Goal: Ask a question: Seek information or help from site administrators or community

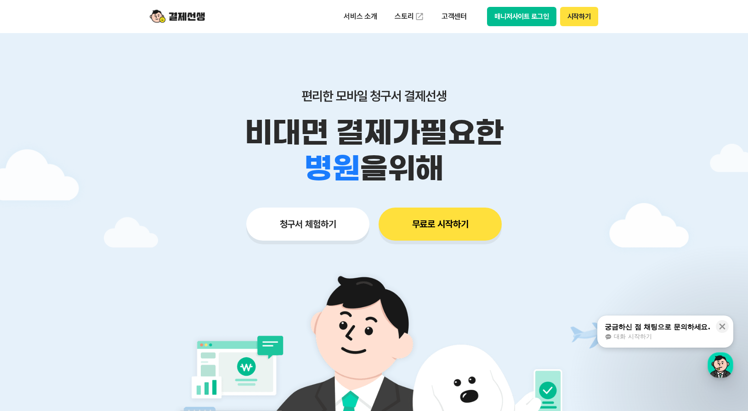
click at [528, 14] on button "매니저사이트 로그인" at bounding box center [521, 16] width 69 height 19
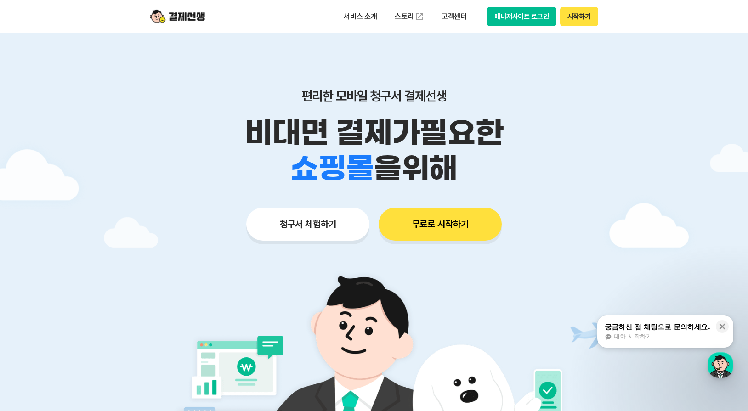
click at [533, 19] on button "매니저사이트 로그인" at bounding box center [521, 16] width 69 height 19
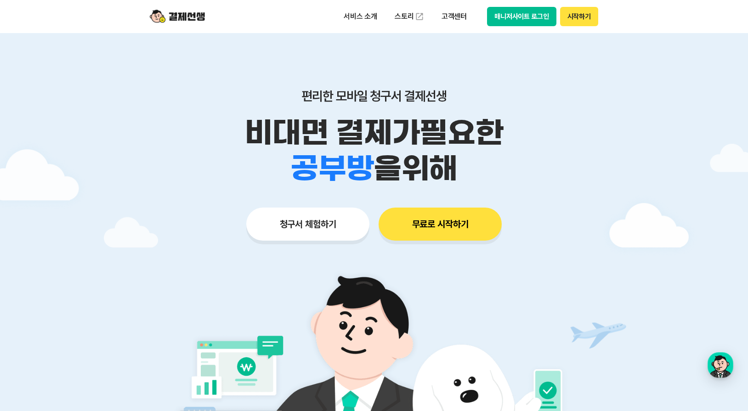
click at [587, 21] on button "시작하기" at bounding box center [579, 16] width 38 height 19
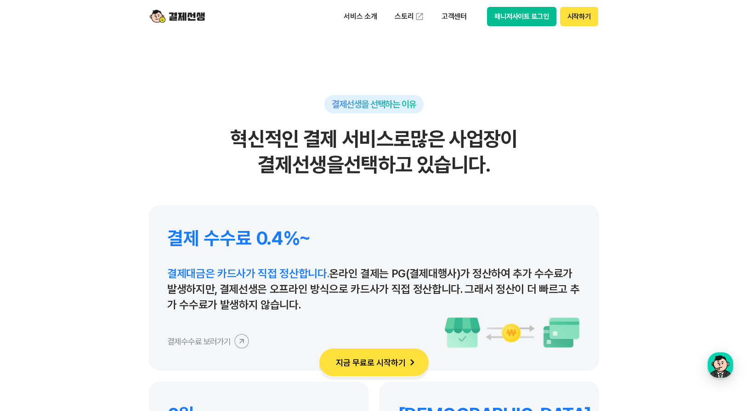
scroll to position [4179, 0]
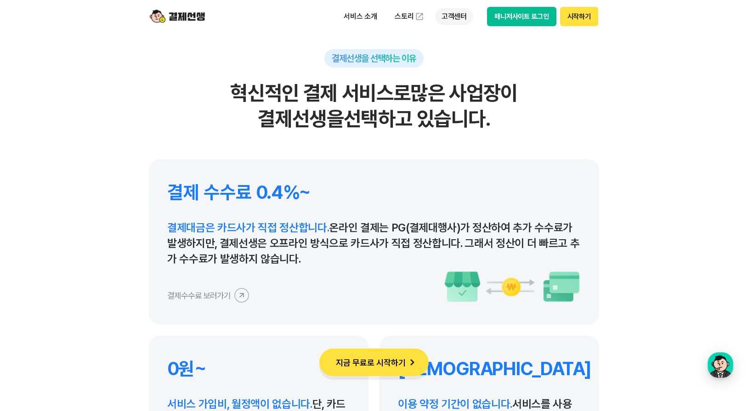
click at [461, 15] on p "고객센터" at bounding box center [454, 16] width 38 height 17
click at [472, 56] on link "자주 묻는 질문" at bounding box center [473, 54] width 77 height 18
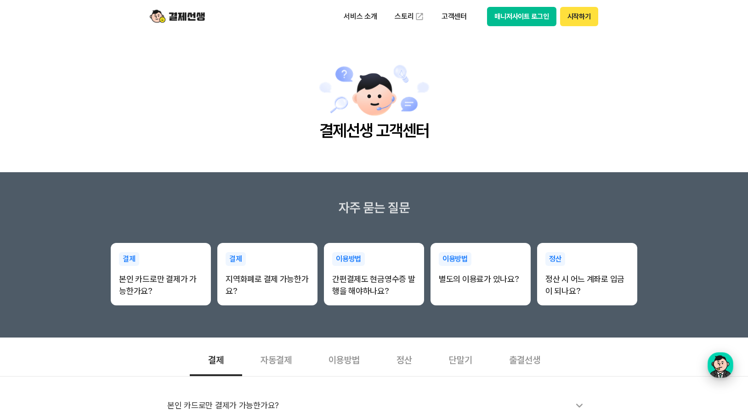
click at [718, 363] on div "button" at bounding box center [720, 365] width 26 height 26
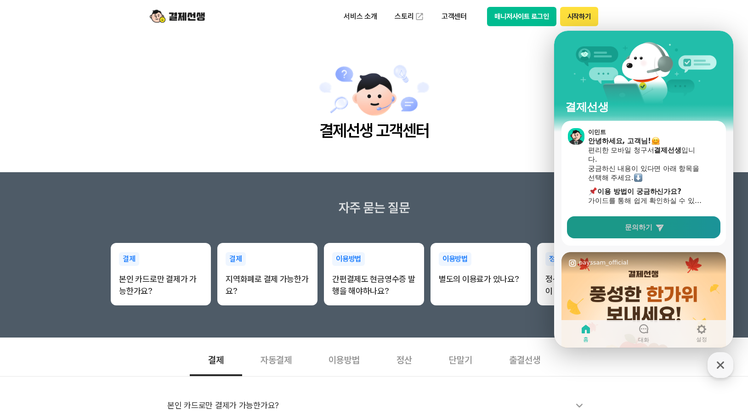
click at [682, 225] on link "문의하기" at bounding box center [643, 227] width 153 height 22
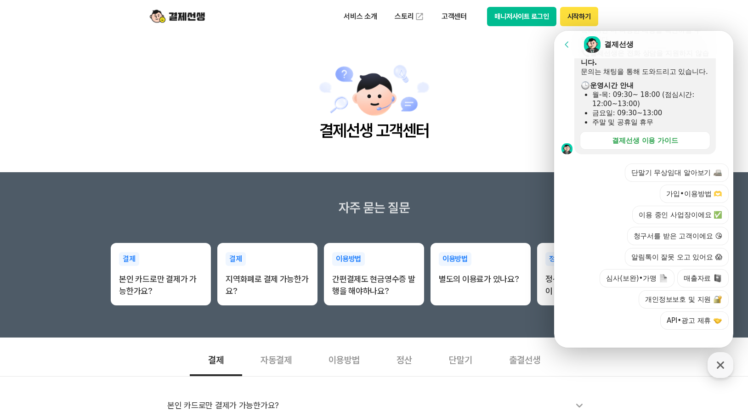
scroll to position [270, 0]
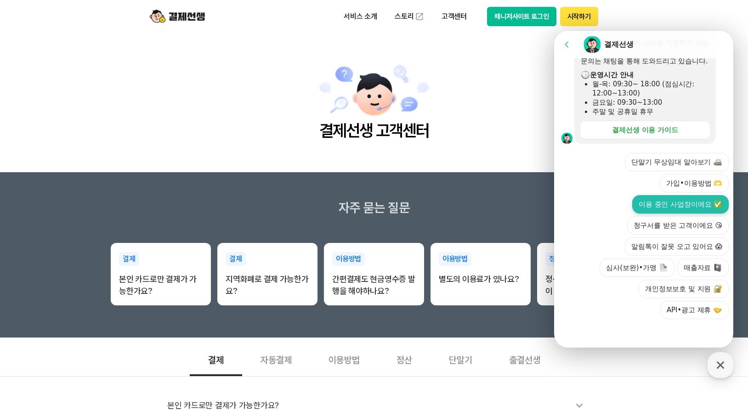
click at [684, 206] on button "이용 중인 사업장이에요 ✅" at bounding box center [680, 204] width 96 height 18
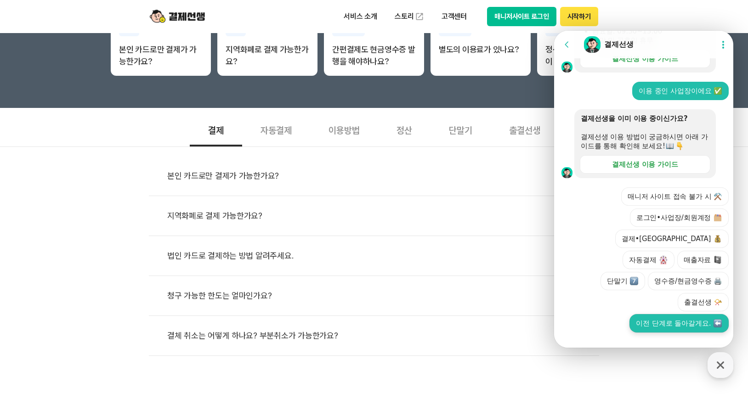
scroll to position [333, 0]
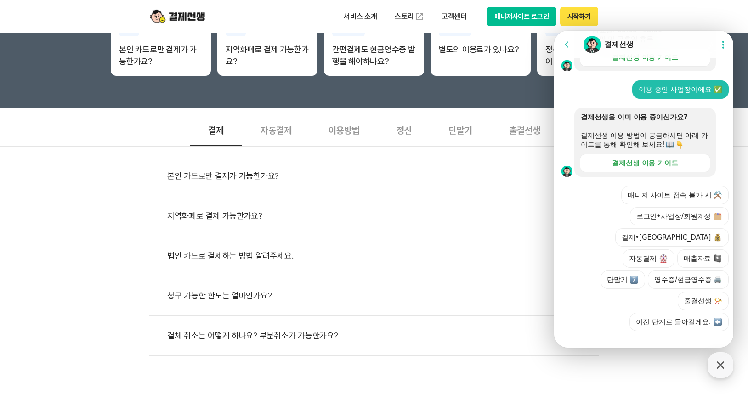
click at [675, 204] on button "매니저 사이트 접속 불가 시 ⚒️" at bounding box center [674, 195] width 107 height 18
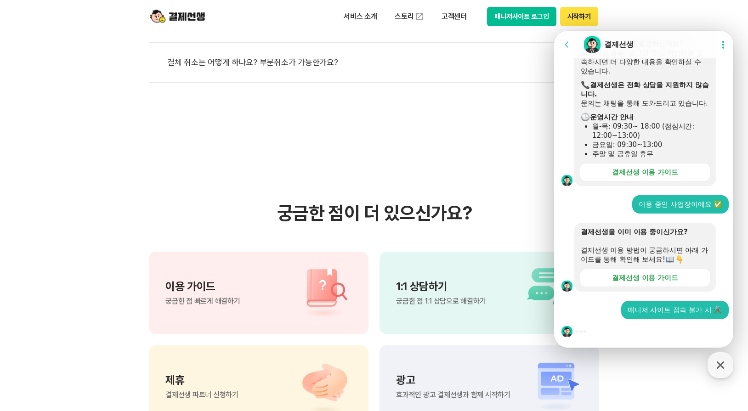
scroll to position [505, 0]
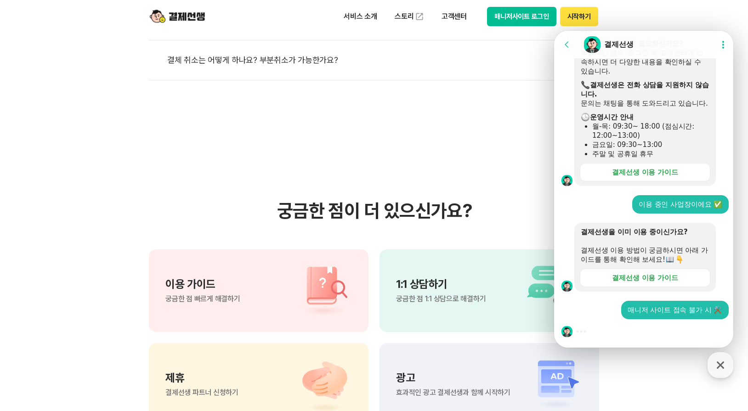
click at [722, 248] on div "결제선생을 이미 이용 중이신가요? 결제선생 이용 방법이 궁금하시면 아래 가이드를 통해 확인해 보세요! 결제선생 이용 가이드" at bounding box center [655, 257] width 162 height 69
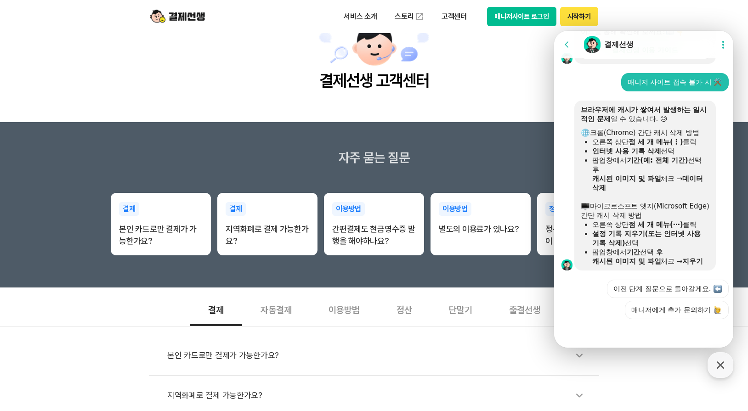
scroll to position [0, 0]
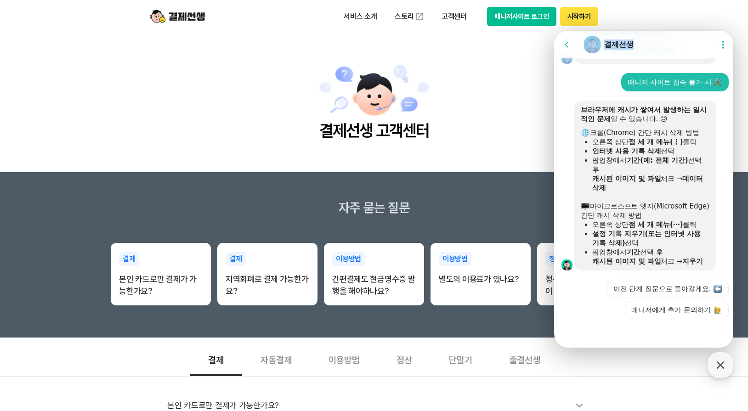
drag, startPoint x: 681, startPoint y: 41, endPoint x: 517, endPoint y: 64, distance: 165.5
click at [554, 31] on html "Go to previous page Chat Room 결제선생 Show userchat action dialog Message List 문의는…" at bounding box center [643, 31] width 179 height 0
click at [477, 79] on main "결제선생 고객센터" at bounding box center [374, 102] width 748 height 139
click at [720, 44] on icon at bounding box center [722, 44] width 9 height 9
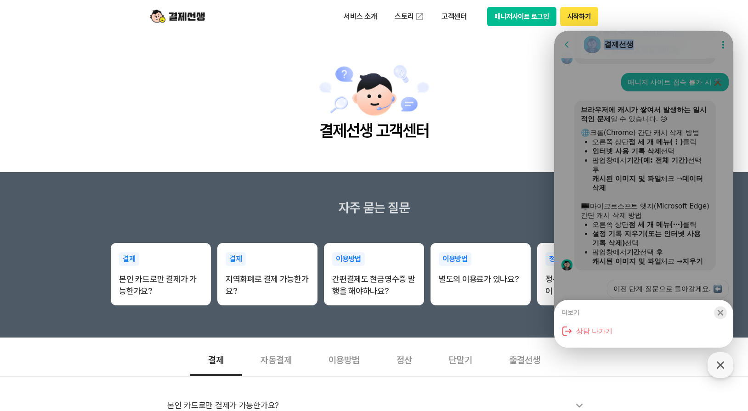
click at [719, 312] on icon "button" at bounding box center [720, 313] width 6 height 6
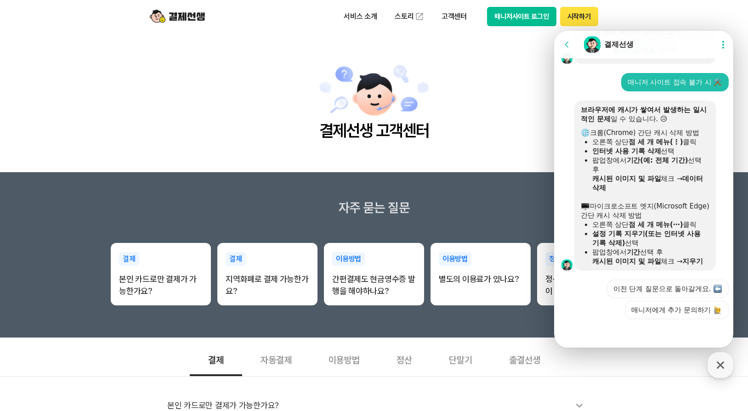
drag, startPoint x: 1285, startPoint y: 31, endPoint x: 577, endPoint y: 207, distance: 729.6
click at [562, 194] on div at bounding box center [564, 186] width 20 height 170
click at [647, 315] on button "매니저에게 추가 문의하기" at bounding box center [676, 310] width 104 height 18
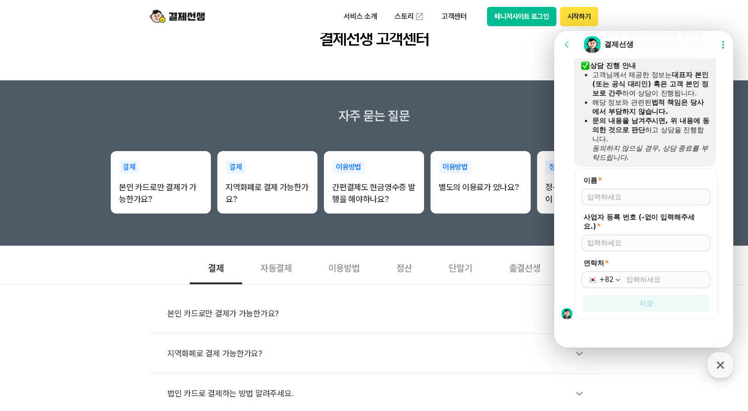
scroll to position [757, 0]
click at [625, 203] on div at bounding box center [645, 197] width 129 height 17
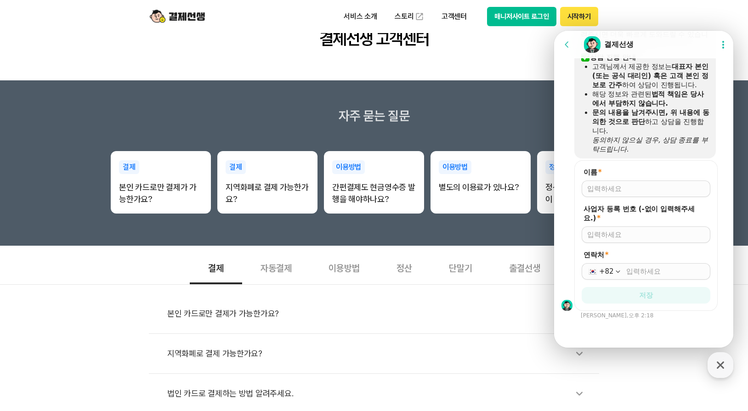
scroll to position [765, 0]
click at [627, 190] on input "이름 *" at bounding box center [646, 188] width 118 height 9
type input "ㄱ"
type input "하이바이아동청소년연구소"
type input "5689600834"
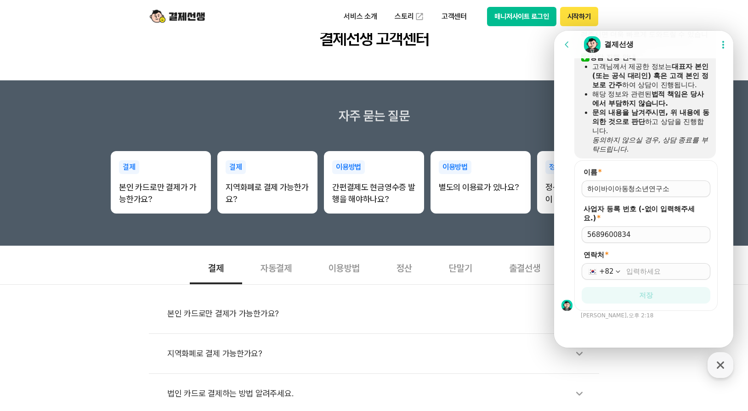
click at [636, 271] on input "연락처 *" at bounding box center [665, 271] width 79 height 9
type input "[PHONE_NUMBER]"
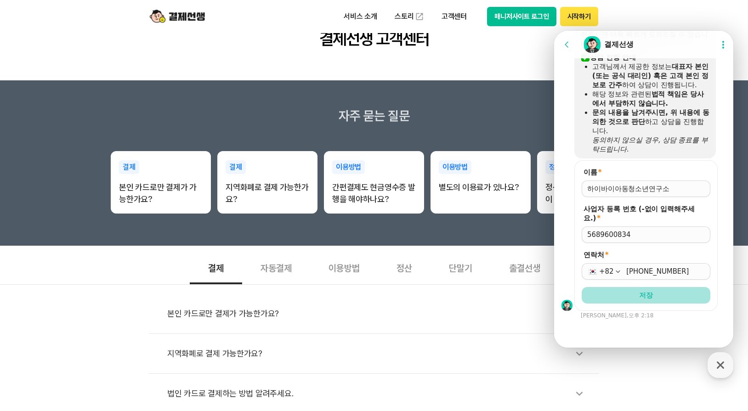
click at [657, 295] on button "저장" at bounding box center [645, 295] width 129 height 17
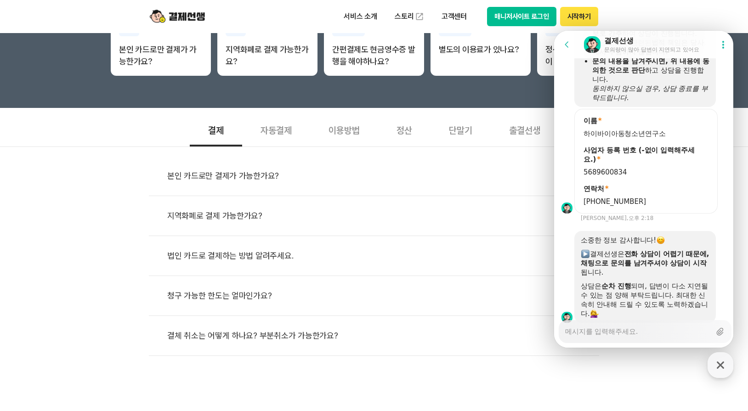
scroll to position [848, 0]
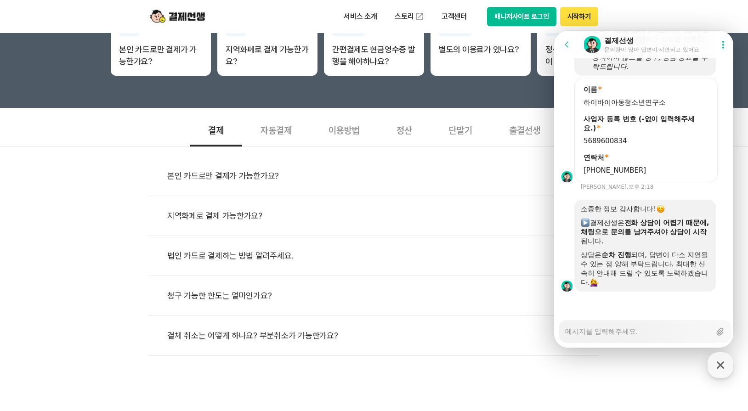
type textarea "x"
type textarea "ㅈ"
type textarea "x"
type textarea "저"
type textarea "x"
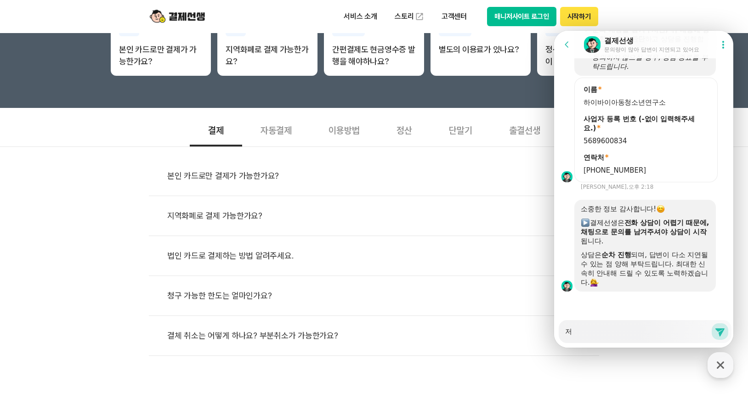
type textarea "점"
type textarea "x"
type textarea "점"
type textarea "x"
type textarea "점 ㅅ"
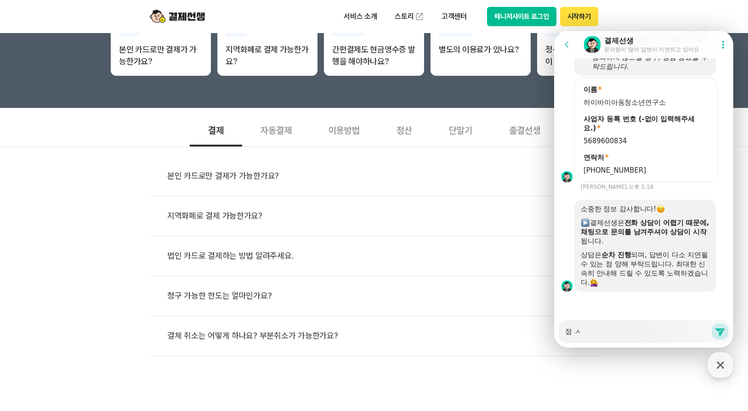
type textarea "x"
type textarea "점 세"
type textarea "x"
type textarea "점 섹"
type textarea "x"
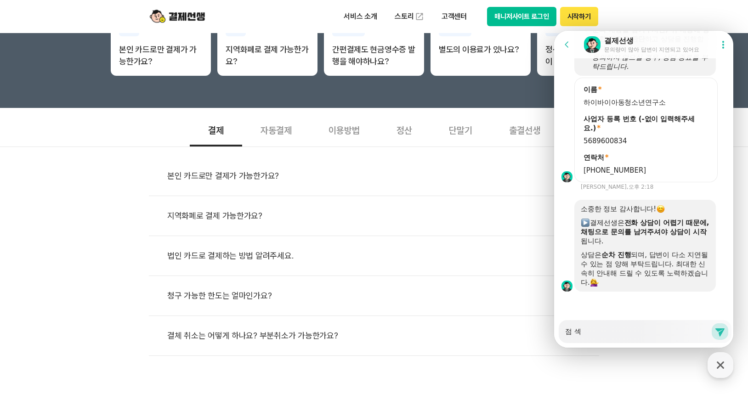
type textarea "점 세개"
type textarea "x"
type textarea "점 세ㄱ"
type textarea "x"
type textarea "점 세"
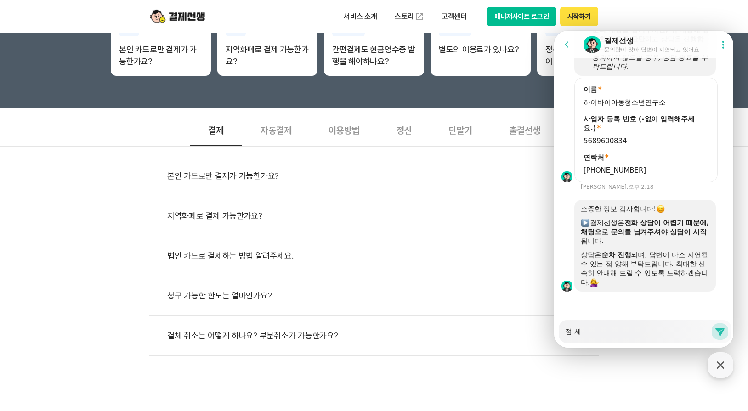
type textarea "x"
type textarea "점"
type textarea "x"
type textarea "점"
type textarea "x"
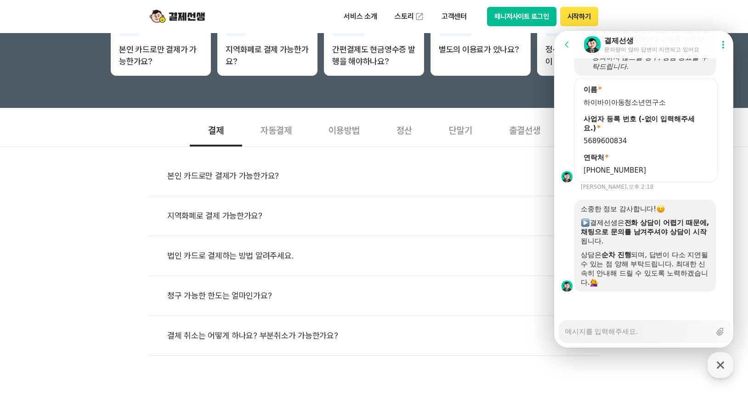
type textarea "x"
type textarea "매"
type textarea "x"
type textarea "매9"
type textarea "x"
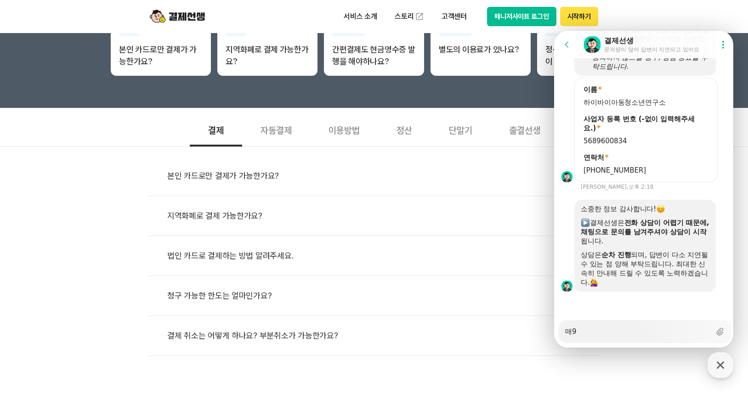
type textarea "매9ㄴ"
type textarea "x"
type textarea "매9니"
type textarea "x"
type textarea "매9ㄴ"
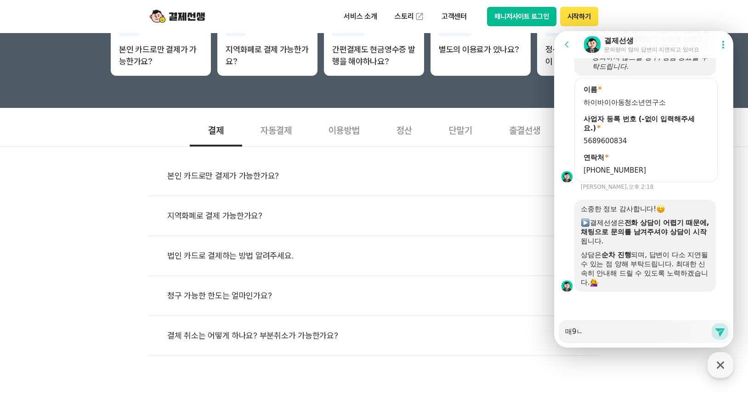
type textarea "x"
type textarea "매9"
type textarea "x"
type textarea "매"
type textarea "x"
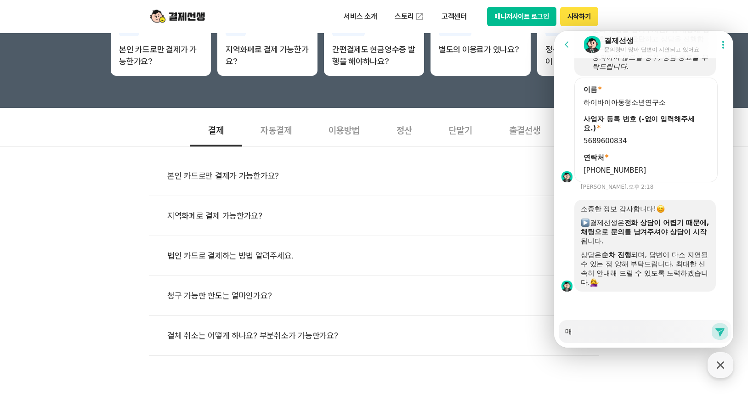
type textarea "매ㄴ"
type textarea "x"
type textarea "매니"
type textarea "x"
type textarea "매닞"
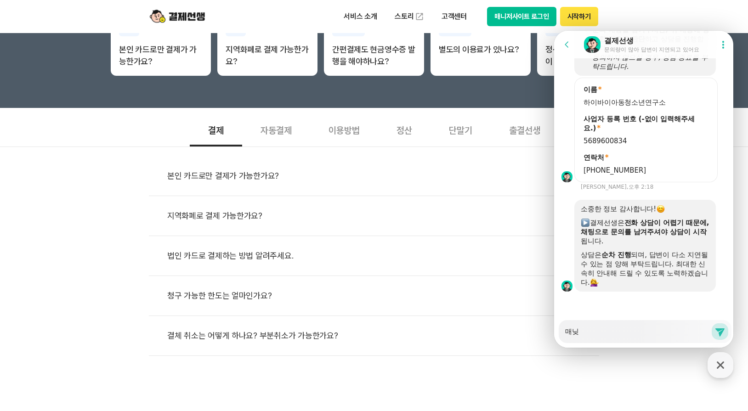
type textarea "x"
type textarea "매니저"
type textarea "x"
type textarea "매니젓"
type textarea "x"
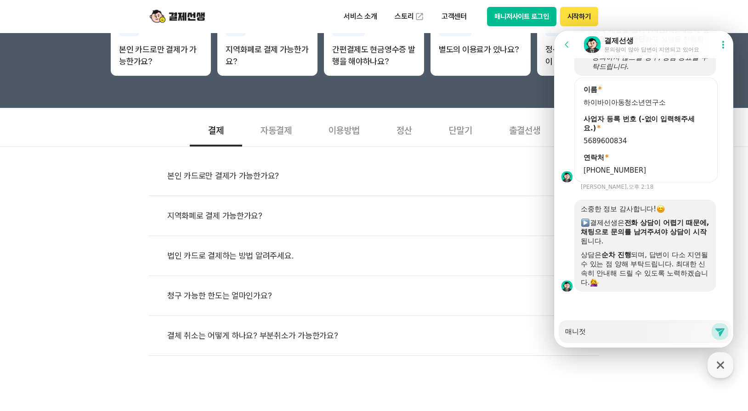
type textarea "매니저사"
type textarea "x"
type textarea "매니저상"
type textarea "x"
type textarea "매니저사이"
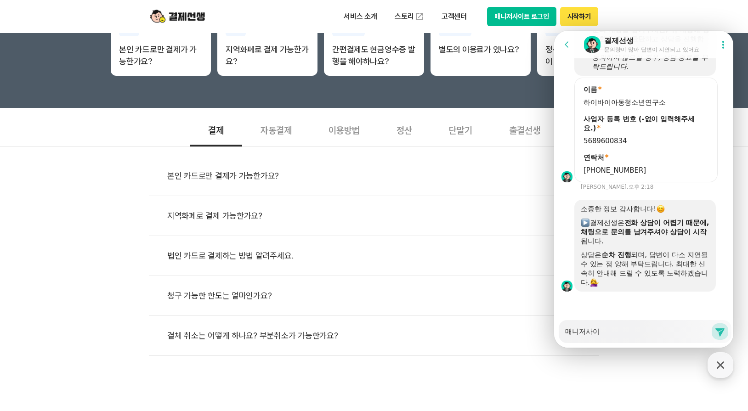
type textarea "x"
type textarea "매니저사잍"
type textarea "x"
type textarea "매니저사이트"
type textarea "x"
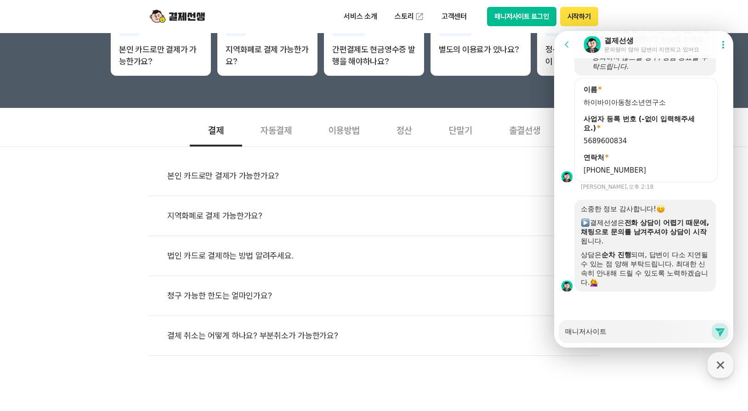
type textarea "매니저사이틀"
type textarea "x"
type textarea "매니저사이트로"
type textarea "x"
type textarea "매니저사이트록"
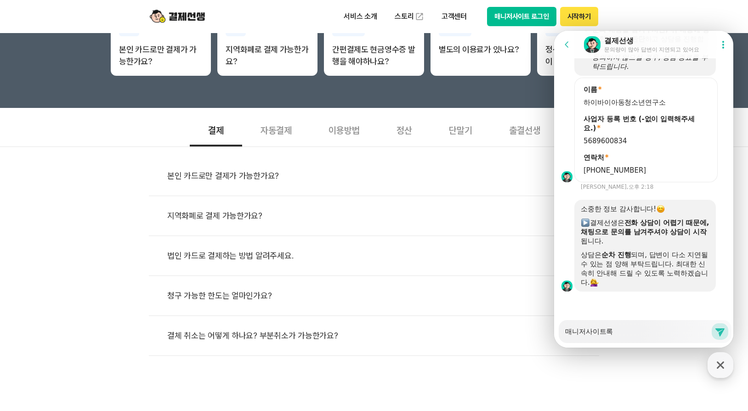
type textarea "x"
type textarea "매니저사이트로그"
type textarea "x"
type textarea "매니저사이트로긍"
type textarea "x"
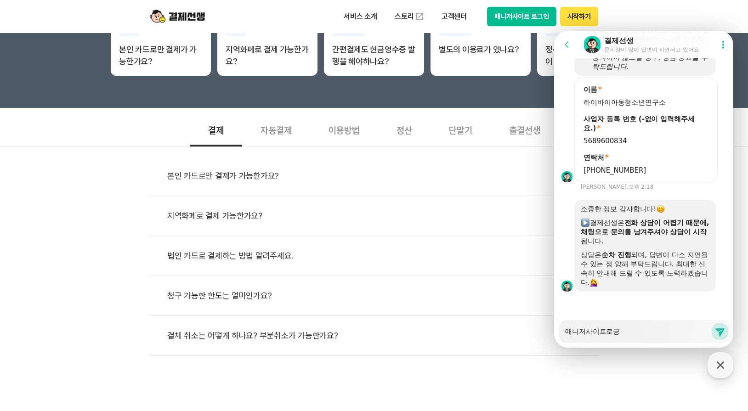
type textarea "매니저사이트로그이"
type textarea "x"
type textarea "매니저사이트로그인"
type textarea "x"
type textarea "매니저사이트로그인ㅇ"
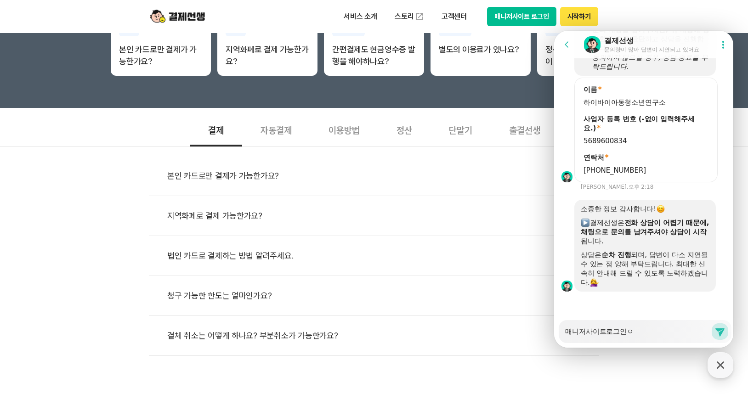
type textarea "x"
type textarea "매니저사이트로그인[PERSON_NAME]"
type textarea "x"
type textarea "매니저사이트로그인[PERSON_NAME]"
type textarea "x"
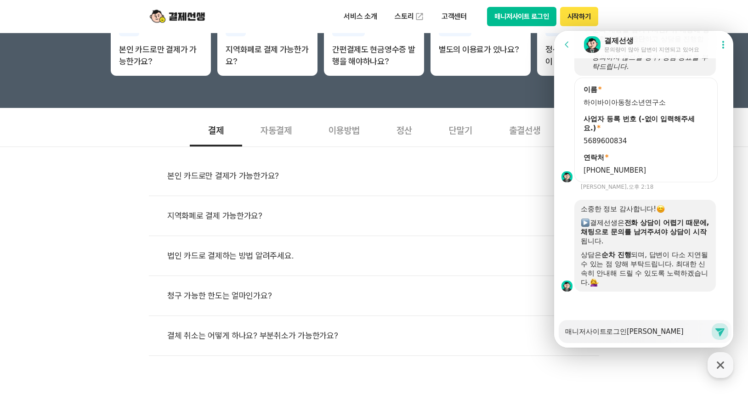
type textarea "매니저사이트로그인이 ㄷ"
type textarea "x"
type textarea "매니저사이트로그인이 도"
type textarea "x"
type textarea "매니저사이트로그인이 되"
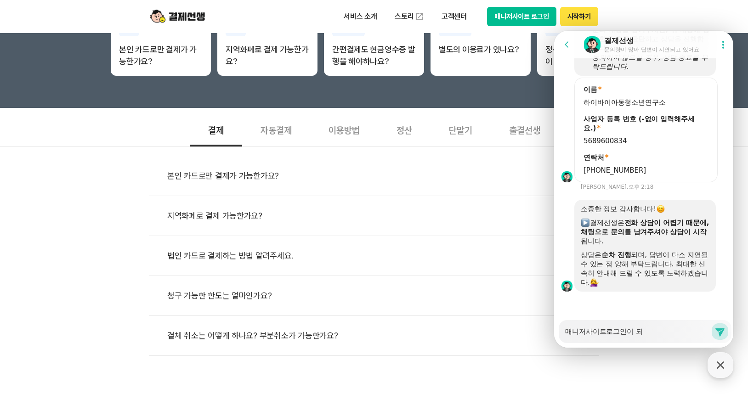
type textarea "x"
type textarea "매니저사이트로그인이 됮"
type textarea "x"
type textarea "매니저사이트로그인이 되지"
type textarea "x"
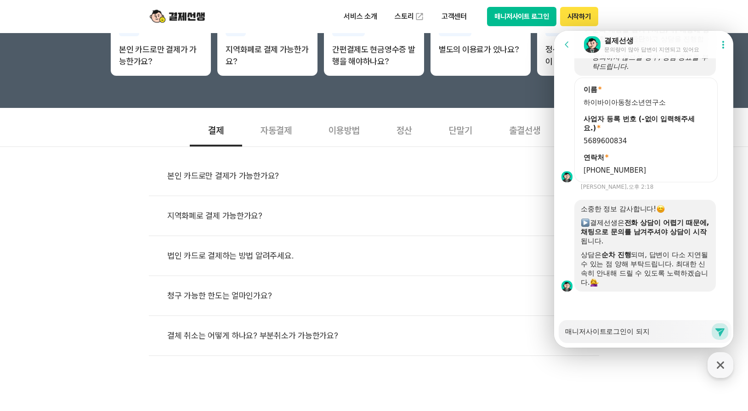
type textarea "매니저사이트로그인이 되지"
type textarea "x"
type textarea "매니저사이트로그인이 되지 ㅇ"
type textarea "x"
type textarea "매니저사이트로그인이 되지 아"
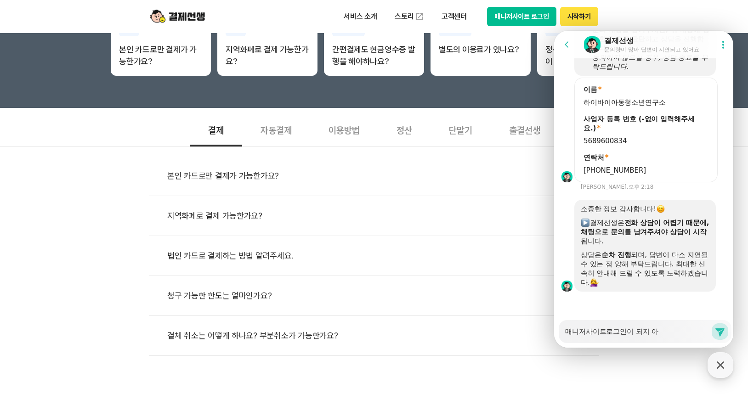
type textarea "x"
type textarea "매니저사이트로그인이 되지 안"
type textarea "x"
type textarea "매니저사이트로그인이 되지 않"
type textarea "x"
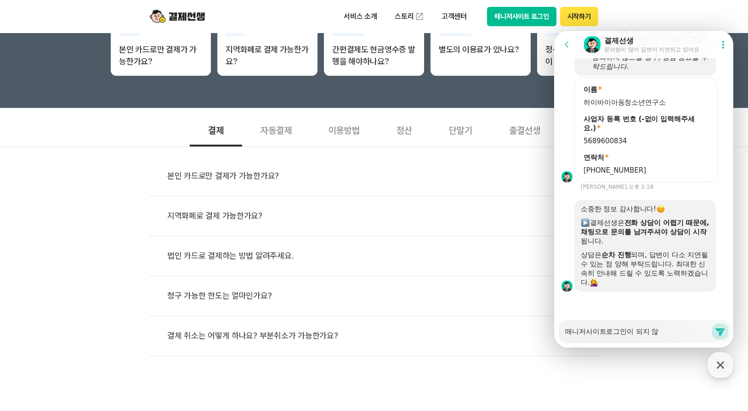
type textarea "매니저사이트로그인이 되지 않ㅇ"
type textarea "x"
type textarea "매니저사이트로그인이 되지 않아"
type textarea "x"
type textarea "매니저사이트로그인이 되지 않아"
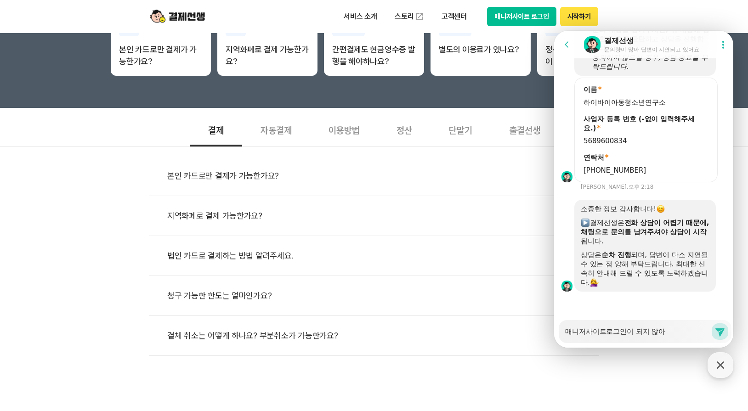
type textarea "x"
type textarea "매니저사이트로그인이 되지 않아 ㅈ"
type textarea "x"
type textarea "매니저사이트로그인이 되지 않아 저"
type textarea "x"
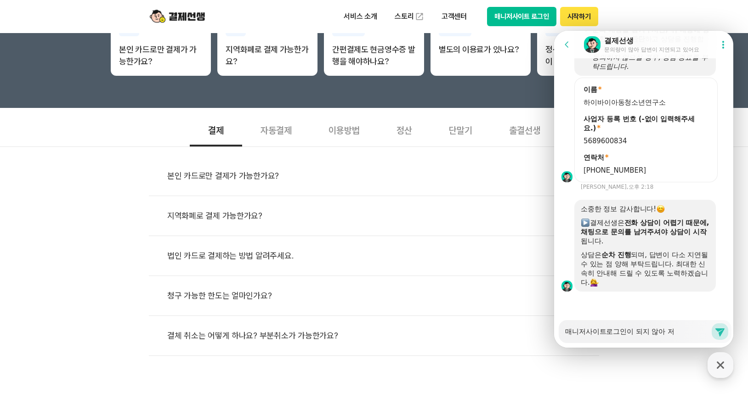
type textarea "매니저사이트로그인이 되지 않아 점"
type textarea "x"
type textarea "매니저사이트로그인이 되지 않아 점"
type textarea "x"
type textarea "매니저사이트로그인이 되지 않아 점 ㅅ"
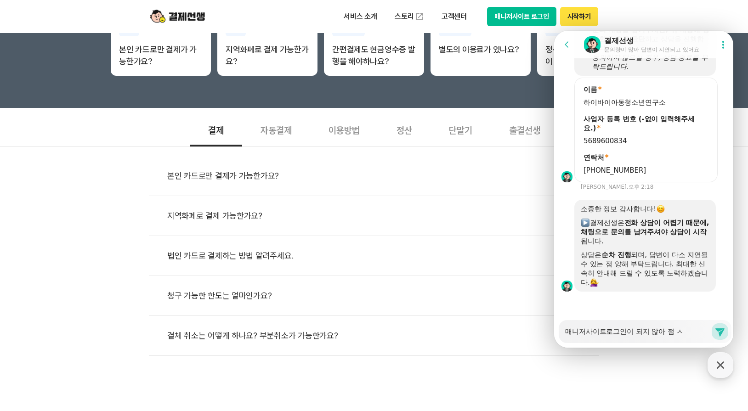
type textarea "x"
type textarea "매니저사이트로그인이 되지 않아 점 세"
type textarea "x"
type textarea "매니저사이트로그인이 되지 않아 점 섹"
type textarea "x"
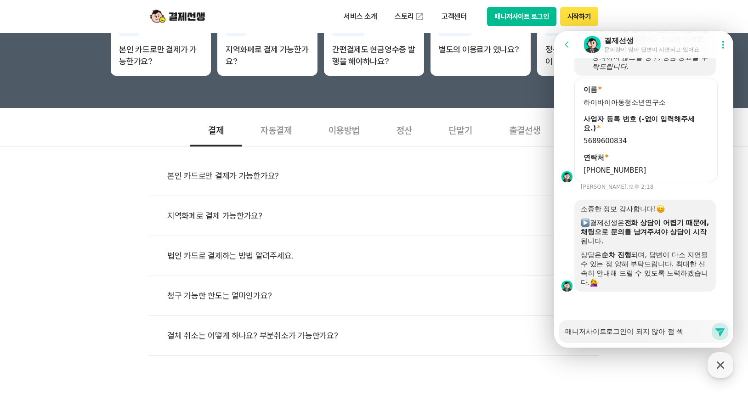
type textarea "매니저사이트로그인이 되지 않아 점 세개"
type textarea "x"
type textarea "매니저사이트로그인이 되지 않아 점 세갤"
type textarea "x"
type textarea "매니저사이트로그인이 되지 않아 점 세개르"
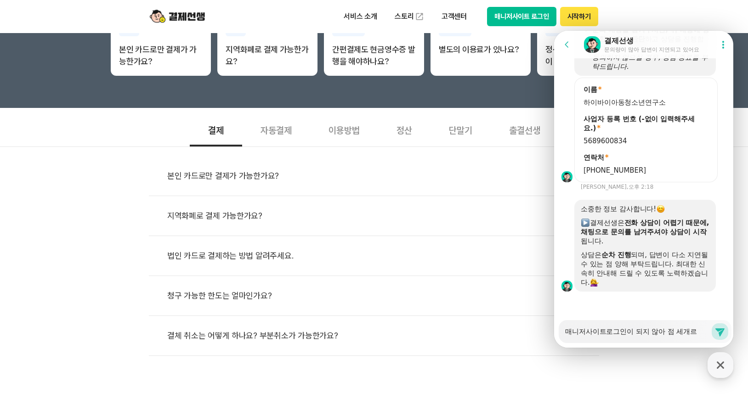
type textarea "x"
type textarea "매니저사이트로그인이 되지 않아 점 세개를"
type textarea "x"
type textarea "매니저사이트로그인이 되지 않아 점 세개를"
type textarea "x"
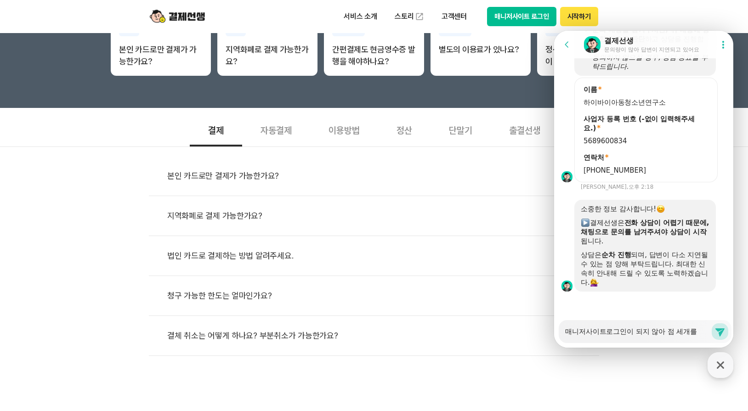
type textarea "매니저사이트로그인이 되지 않아 점 세개를 ㄴ"
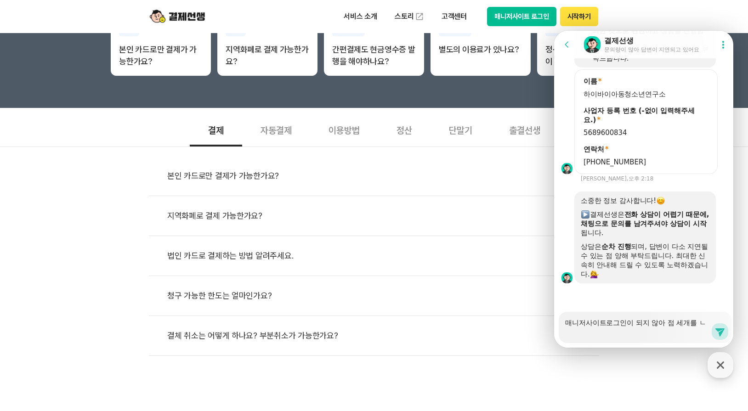
type textarea "x"
type textarea "매니저사이트로그인이 되지 않아 점 세개를 누"
type textarea "x"
type textarea "매니저사이트로그인이 되지 않아 점 세개를 눌"
type textarea "x"
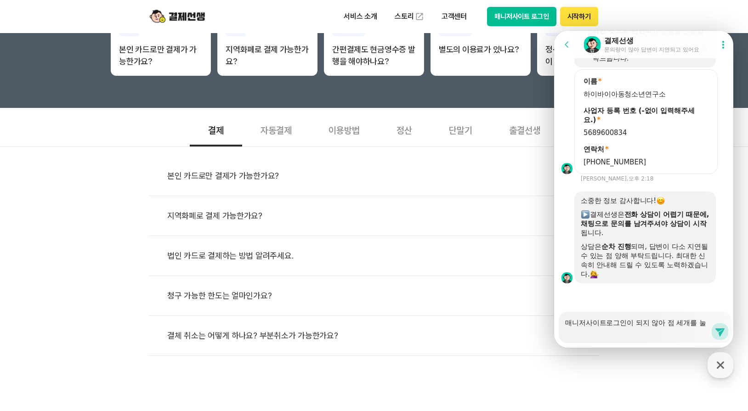
type textarea "매니저사이트로그인이 되지 않아 점 세개를 눌ㄹ"
type textarea "x"
type textarea "매니저사이트로그인이 되지 않아 점 세개를 눌려"
type textarea "x"
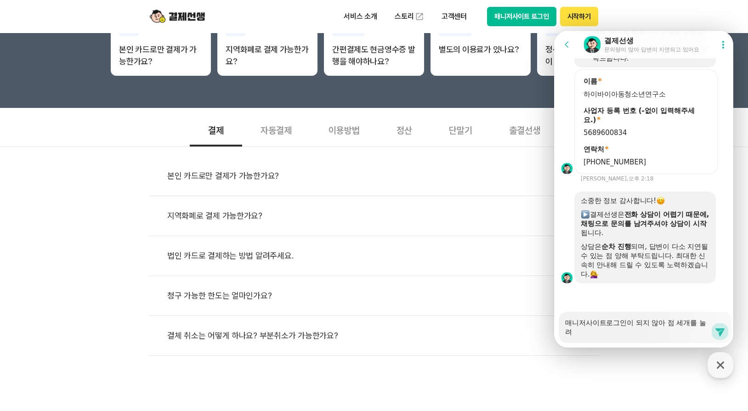
type textarea "매니저사이트로그인이 되지 않아 점 세개를 눌렸"
type textarea "x"
type textarea "매니저사이트로그인이 되지 않아 점 세개를 눌렸ㄴ"
type textarea "x"
type textarea "매니저사이트로그인이 되지 않아 점 세개를 눌렸느"
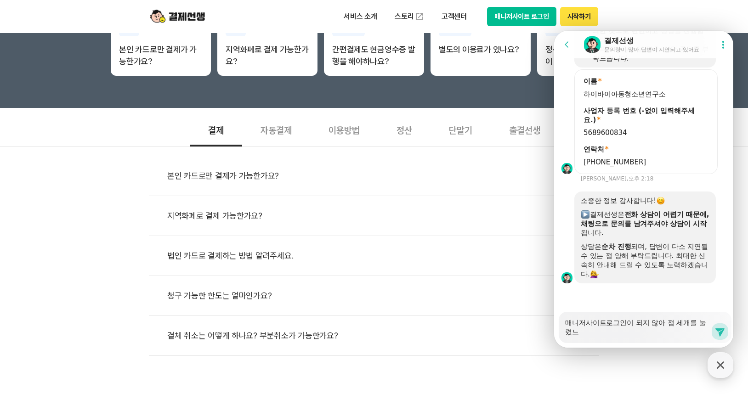
type textarea "x"
type textarea "매니저사이트로그인이 되지 않아 점 세개를 눌렸는"
type textarea "x"
type textarea "매니저사이트로그인이 되지 않아 점 세개를 눌렸느"
type textarea "x"
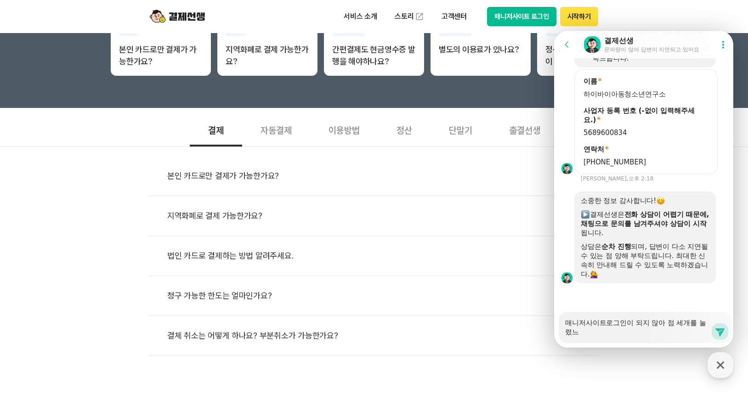
type textarea "매니저사이트로그인이 되지 않아 점 세개를 눌렸ㄴ"
type textarea "x"
type textarea "매니저사이트로그인이 되지 않아 점 세개를 눌렸"
type textarea "x"
type textarea "매니저사이트로그인이 되지 않아 점 세개를 눌"
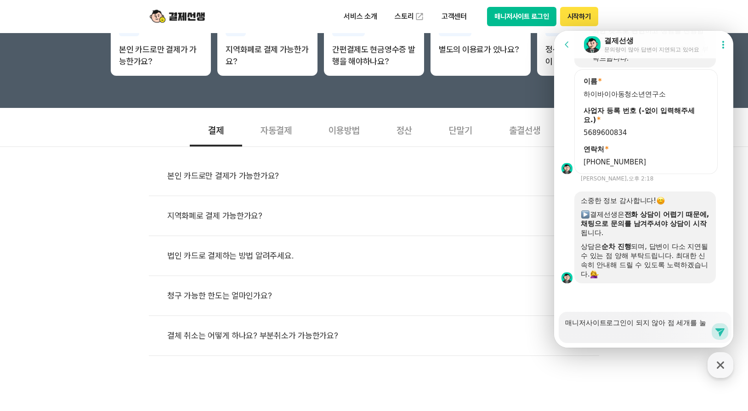
type textarea "x"
type textarea "매니저사이트로그인이 되지 않아 점 세개를 눌ㄹ"
type textarea "x"
type textarea "매니저사이트로그인이 되지 않아 점 세개를 눌러"
type textarea "x"
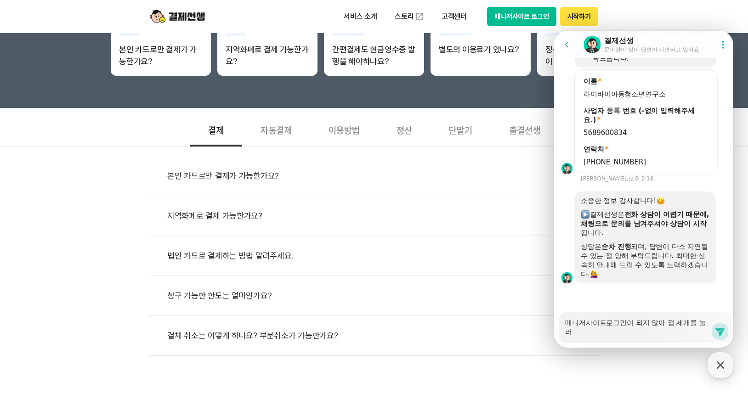
type textarea "매니저사이트로그인이 되지 않아 점 세개를 눌렀"
type textarea "x"
type textarea "매니저사이트로그인이 되지 않아 점 세개를 눌렀ㄴ"
type textarea "x"
type textarea "매니저사이트로그인이 되지 않아 점 세개를 눌렀느"
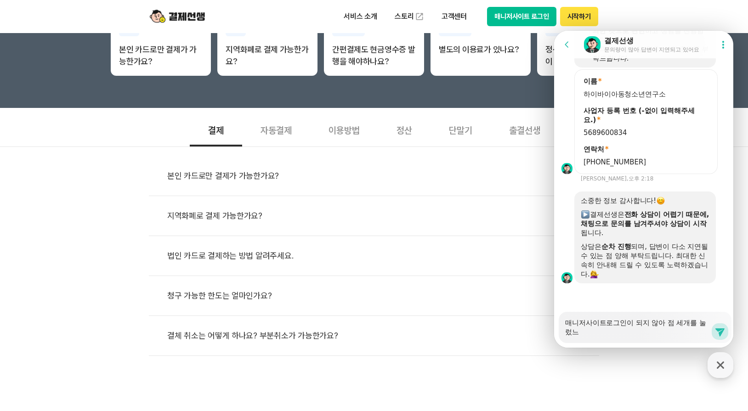
type textarea "x"
type textarea "매니저사이트로그인이 되지 않아 점 세개를 눌렀는"
type textarea "x"
type textarea "매니저사이트로그인이 되지 않아 점 세개를 눌렀는ㄷ"
type textarea "x"
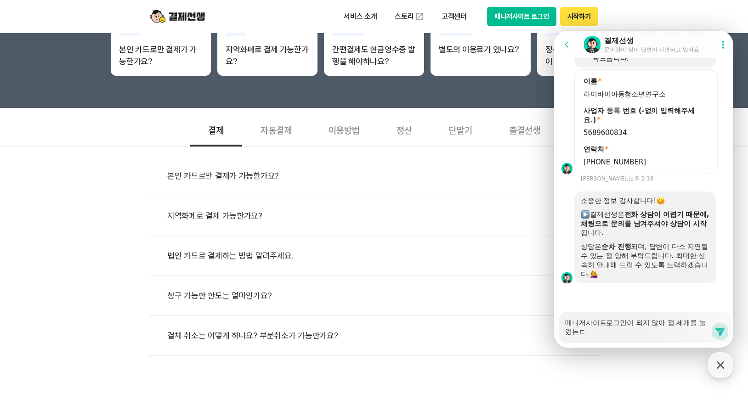
type textarea "매니저사이트로그인이 되지 않아 점 세개를 눌렀는"
type textarea "x"
type textarea "매니저사이트로그인이 되지 않아 점 세개를 눌렀는ㄷ"
type textarea "x"
type textarea "매니저사이트로그인이 되지 않아 점 세개를 눌렀는데"
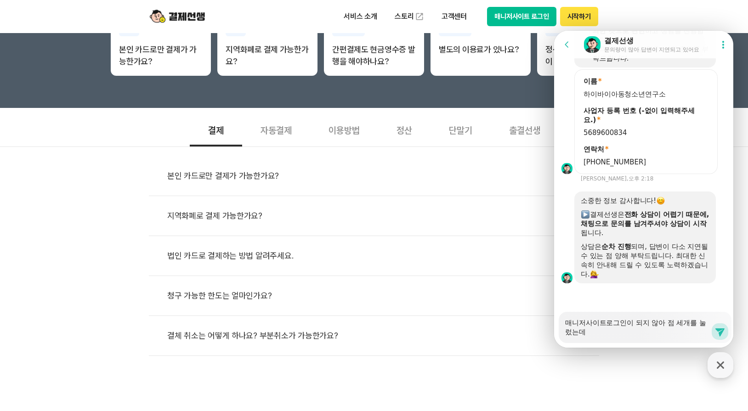
type textarea "x"
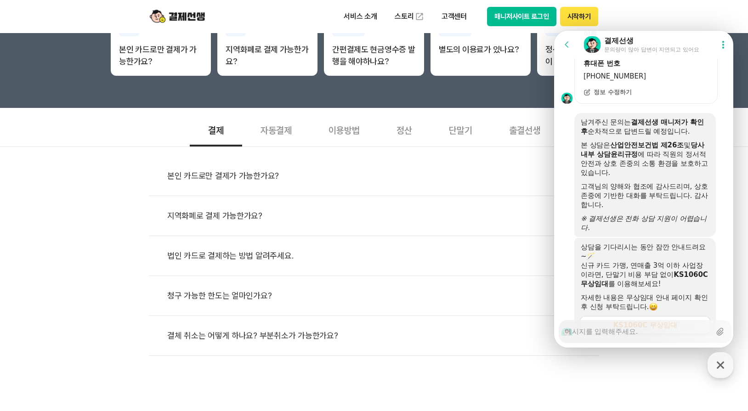
scroll to position [1107, 0]
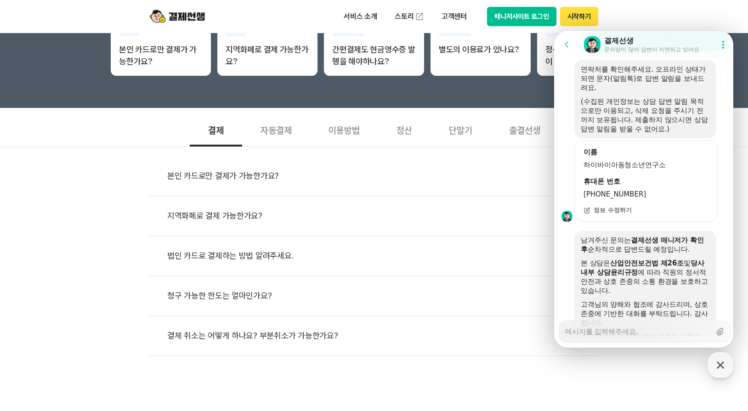
type textarea "x"
drag, startPoint x: 608, startPoint y: 230, endPoint x: 602, endPoint y: 236, distance: 9.7
click at [608, 214] on span "정보 수정하기" at bounding box center [612, 210] width 38 height 8
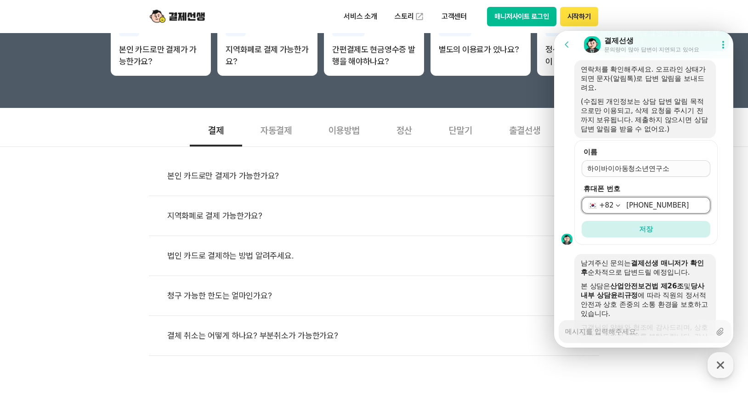
drag, startPoint x: 624, startPoint y: 222, endPoint x: 728, endPoint y: 233, distance: 103.9
click at [728, 233] on div "이름 휴대폰 번호 [PHONE_NUMBER] 저장" at bounding box center [645, 192] width 182 height 105
type input "031-778-7809"
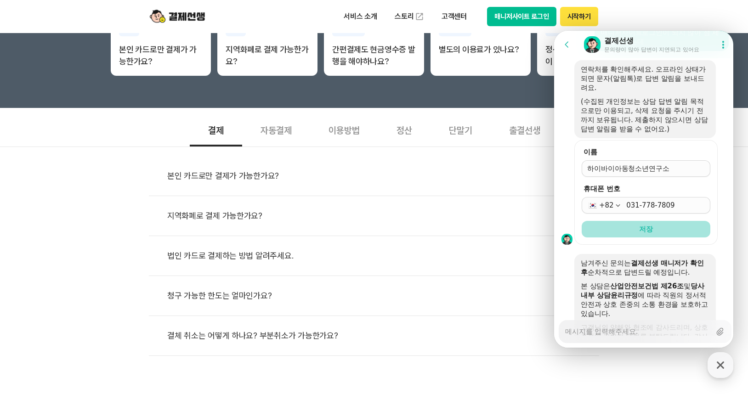
click at [664, 237] on button "저장" at bounding box center [645, 229] width 129 height 17
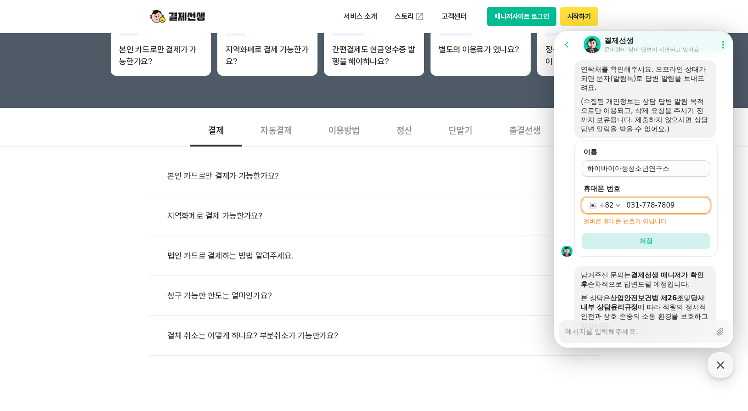
click at [658, 210] on input "031-778-7809" at bounding box center [665, 205] width 79 height 9
drag, startPoint x: 623, startPoint y: 224, endPoint x: 693, endPoint y: 236, distance: 71.3
click at [693, 225] on div "휴대폰 번호 [PHONE_NUMBER] 올바른 휴대폰 번호가 아닙니다" at bounding box center [645, 204] width 129 height 41
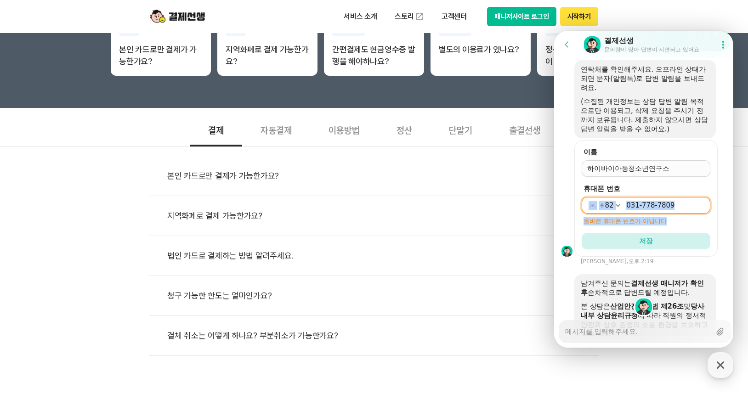
click at [690, 214] on div "[PHONE_NUMBER]" at bounding box center [645, 205] width 129 height 17
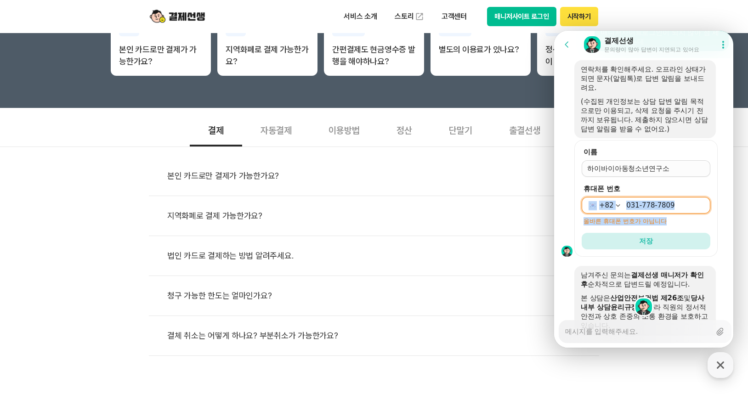
click at [689, 210] on input "031-778-7809" at bounding box center [665, 205] width 79 height 9
type textarea "x"
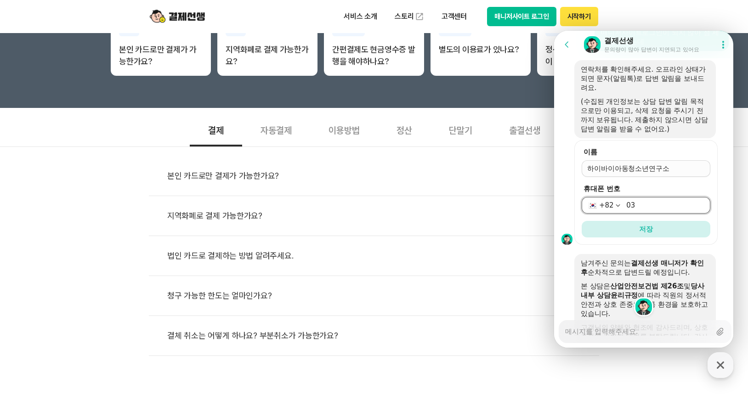
type input "0"
type input "[PHONE_NUMBER]"
click at [701, 237] on button "저장" at bounding box center [645, 229] width 129 height 17
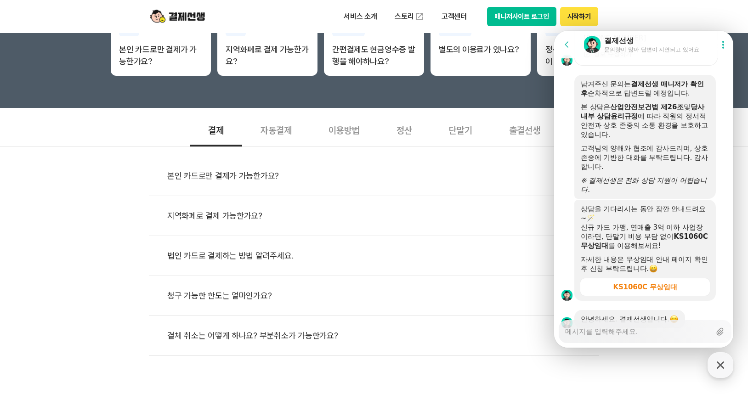
scroll to position [1355, 0]
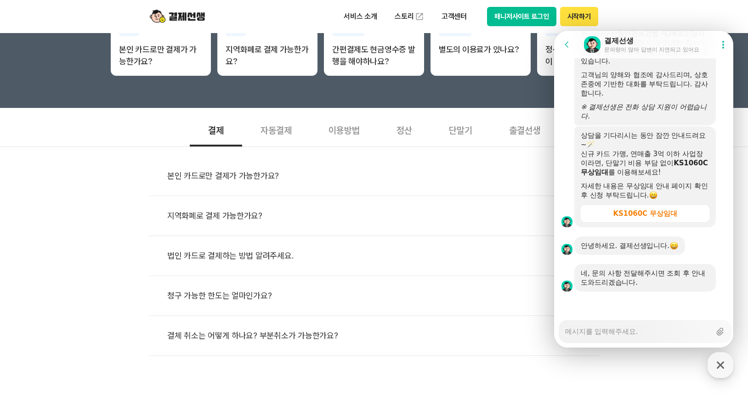
click at [617, 331] on textarea "Messenger Input Textarea" at bounding box center [638, 329] width 146 height 16
type textarea "x"
type textarea "ㅇ"
type textarea "x"
type textarea "이"
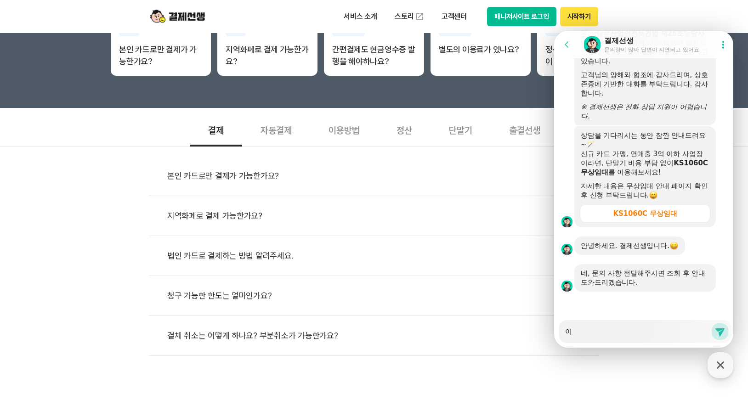
type textarea "x"
type textarea "인"
type textarea "x"
type textarea "인ㅌ"
type textarea "x"
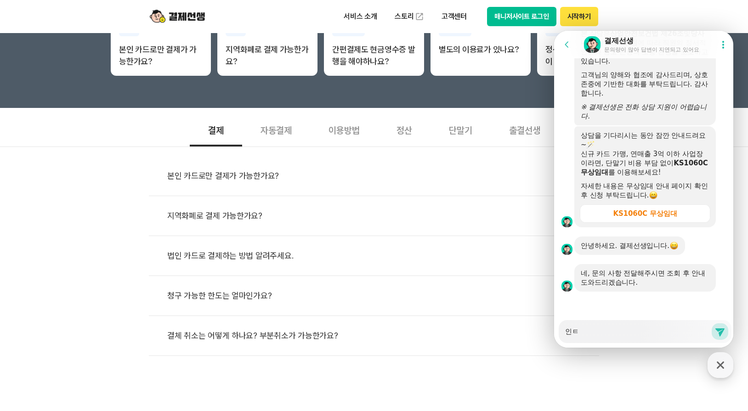
type textarea "인터"
type textarea "x"
type textarea "인텃"
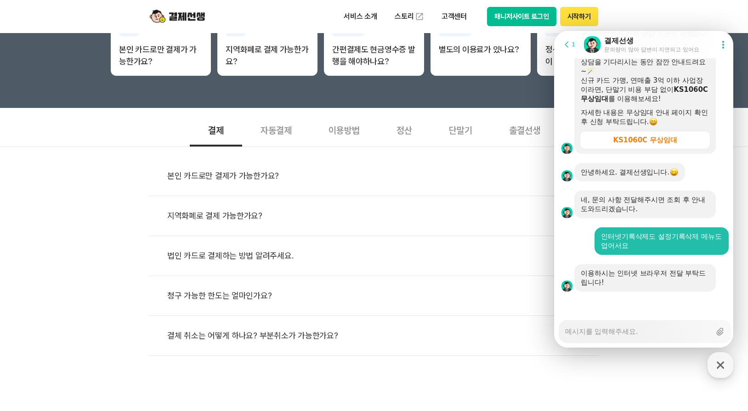
scroll to position [1428, 0]
click at [580, 334] on textarea "Messenger Input Textarea" at bounding box center [638, 329] width 146 height 16
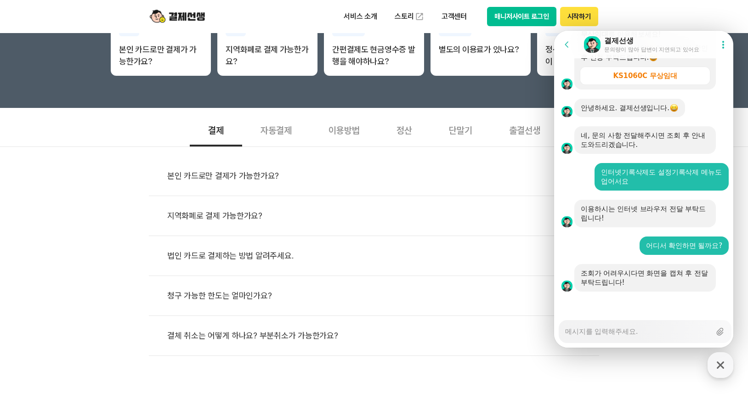
scroll to position [1492, 0]
click at [627, 332] on textarea "Messenger Input Textarea" at bounding box center [638, 329] width 146 height 16
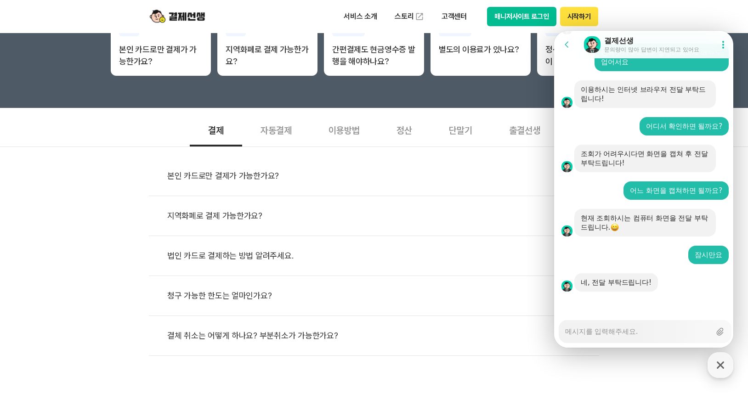
scroll to position [1612, 0]
click at [721, 330] on icon at bounding box center [719, 331] width 9 height 9
click at [565, 332] on input "Upload file" at bounding box center [564, 332] width 0 height 0
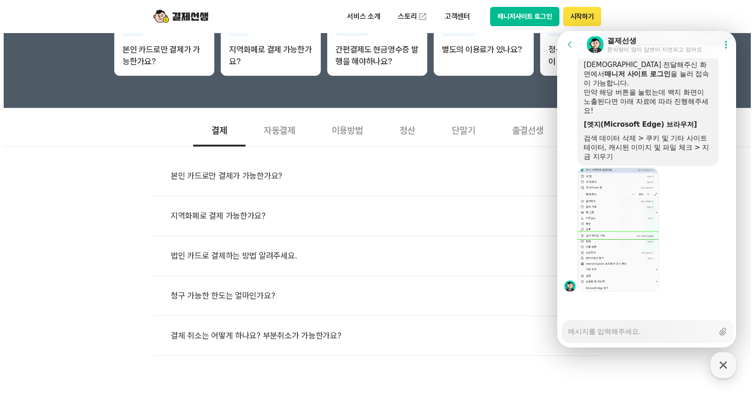
scroll to position [276, 0]
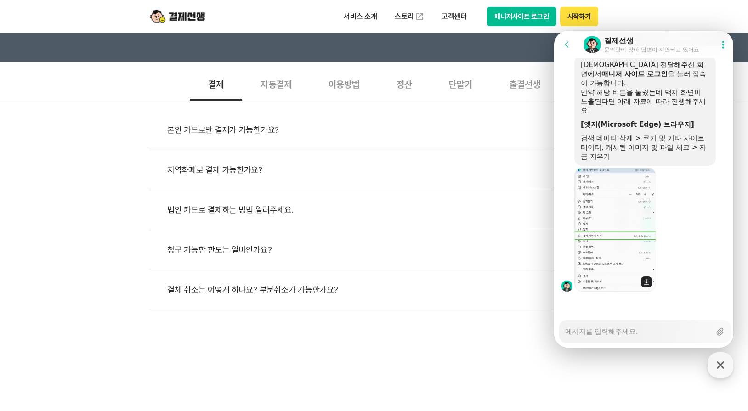
click at [627, 253] on img at bounding box center [615, 230] width 82 height 124
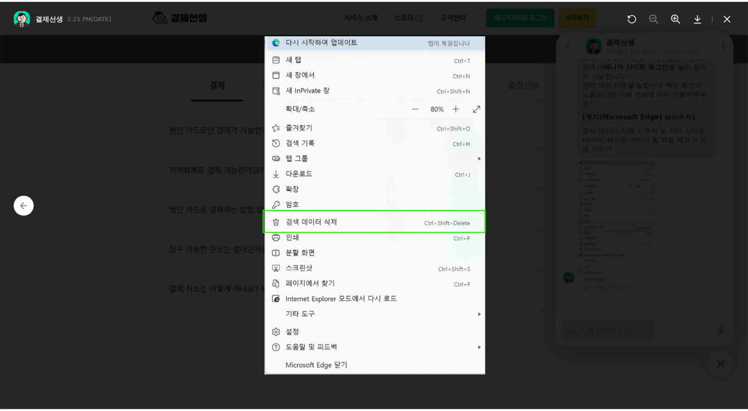
scroll to position [1981, 0]
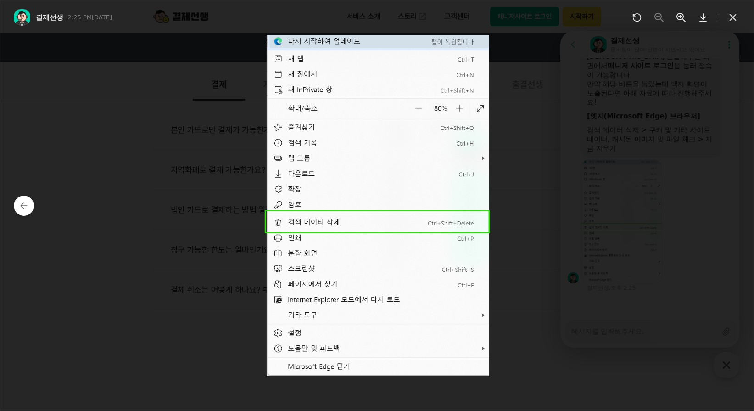
click at [608, 201] on div at bounding box center [377, 205] width 754 height 411
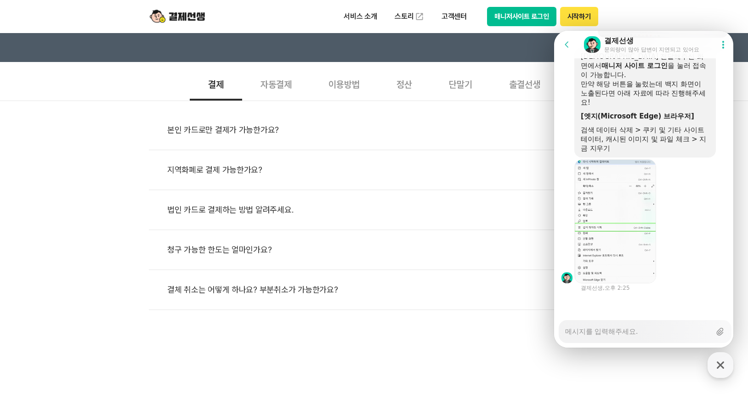
click at [512, 17] on button "매니저사이트 로그인" at bounding box center [521, 16] width 69 height 19
click at [595, 337] on div "Messenger Input Textarea" at bounding box center [638, 332] width 146 height 22
click at [593, 332] on textarea "Messenger Input Textarea" at bounding box center [638, 329] width 146 height 16
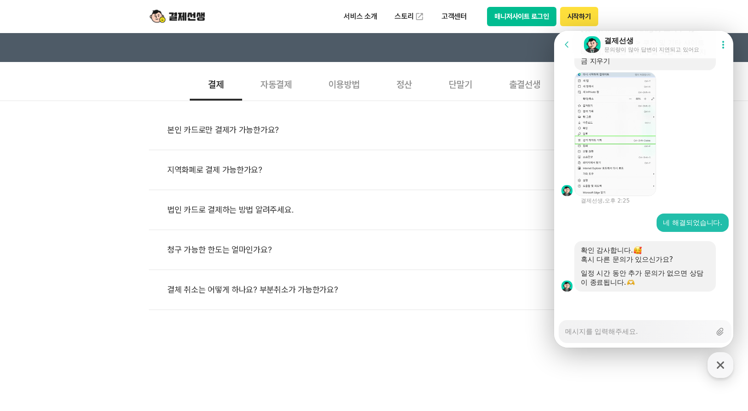
scroll to position [2069, 0]
click at [596, 332] on textarea "Messenger Input Textarea" at bounding box center [638, 329] width 146 height 16
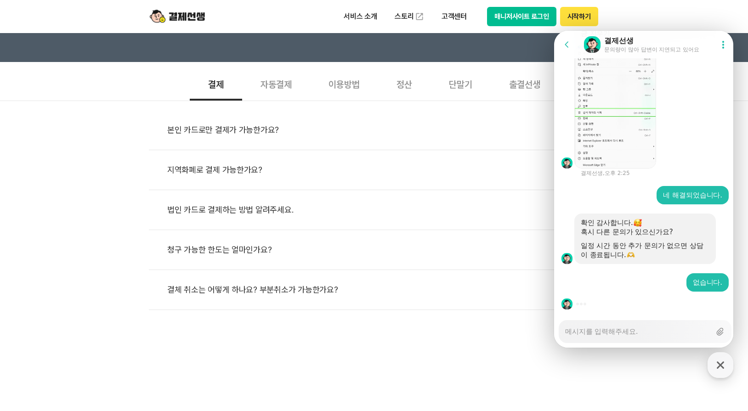
click at [720, 38] on button "Show userchat action dialog" at bounding box center [722, 44] width 17 height 17
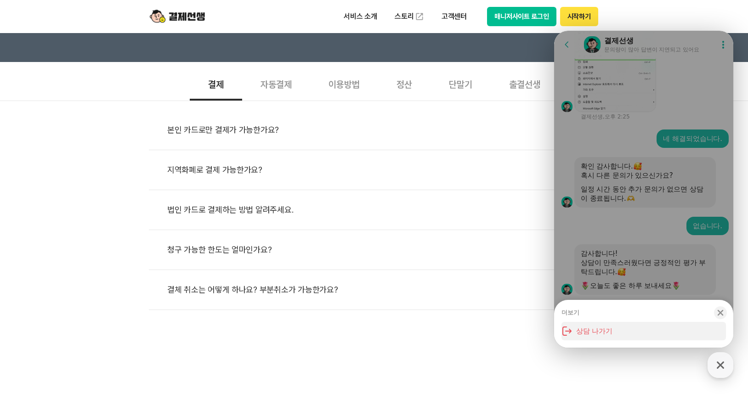
click at [610, 329] on button "상담 나가기" at bounding box center [643, 331] width 164 height 18
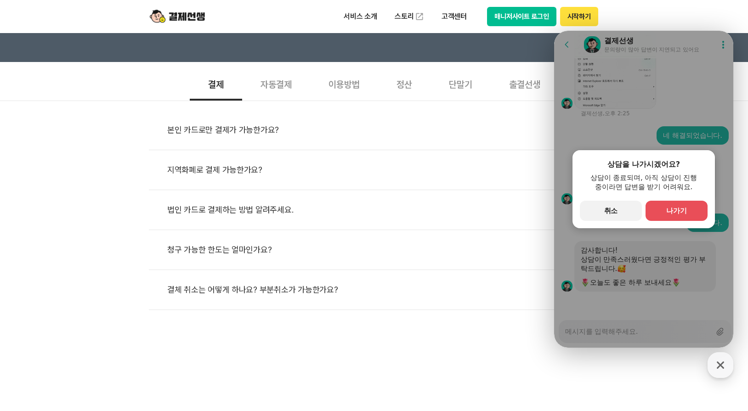
scroll to position [2156, 0]
click at [681, 216] on button "primary Button 나가기" at bounding box center [676, 211] width 62 height 20
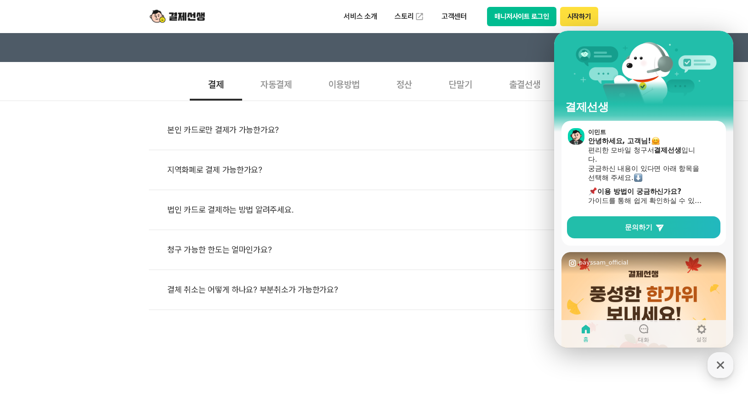
click at [668, 86] on div "결제선생" at bounding box center [643, 76] width 179 height 90
click at [723, 371] on icon "button" at bounding box center [720, 365] width 17 height 17
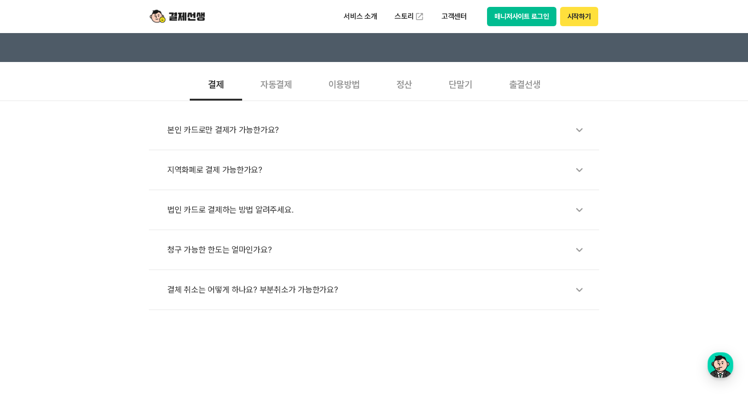
click at [537, 13] on button "매니저사이트 로그인" at bounding box center [521, 16] width 69 height 19
